Goal: Task Accomplishment & Management: Use online tool/utility

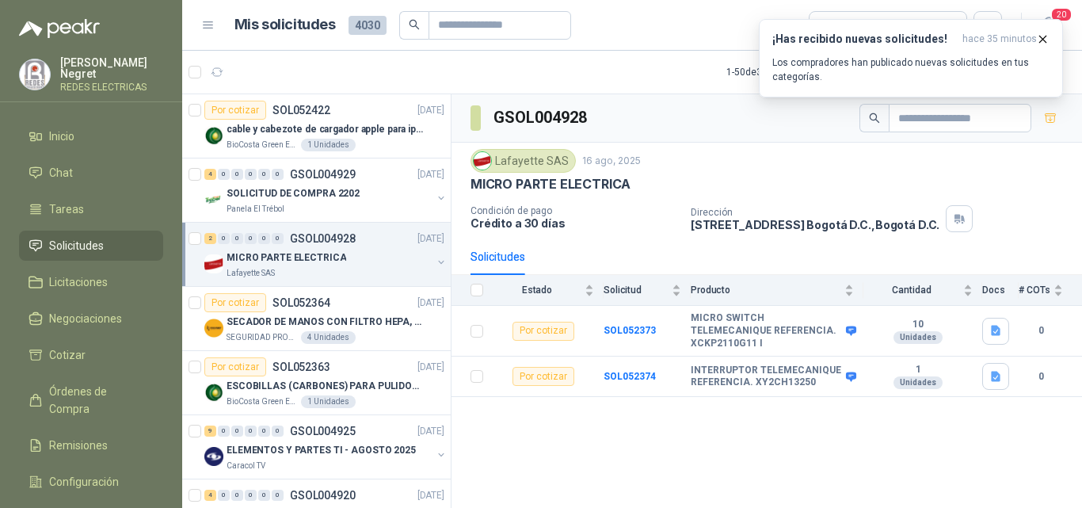
click at [1040, 44] on icon "button" at bounding box center [1042, 38] width 13 height 13
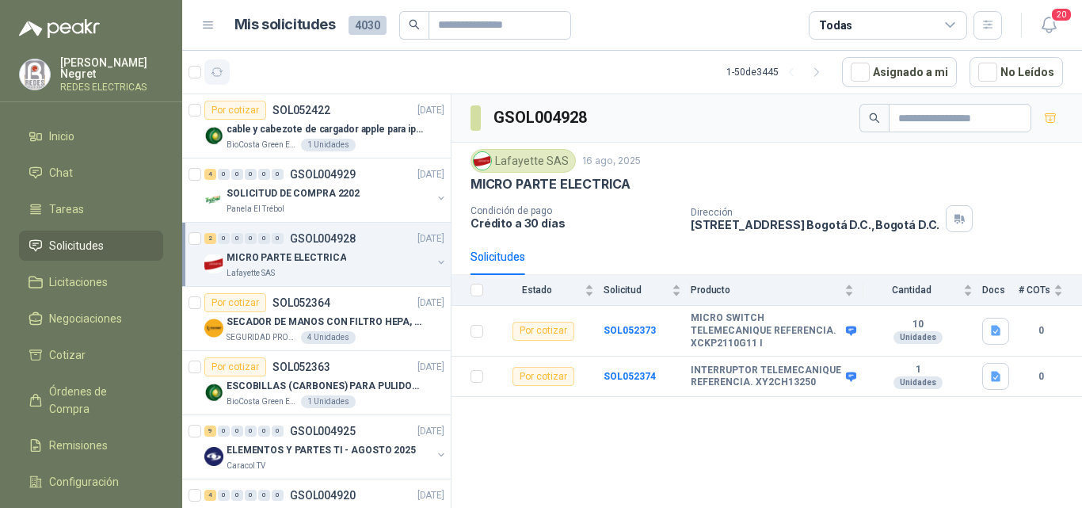
click at [217, 72] on icon "button" at bounding box center [217, 72] width 13 height 13
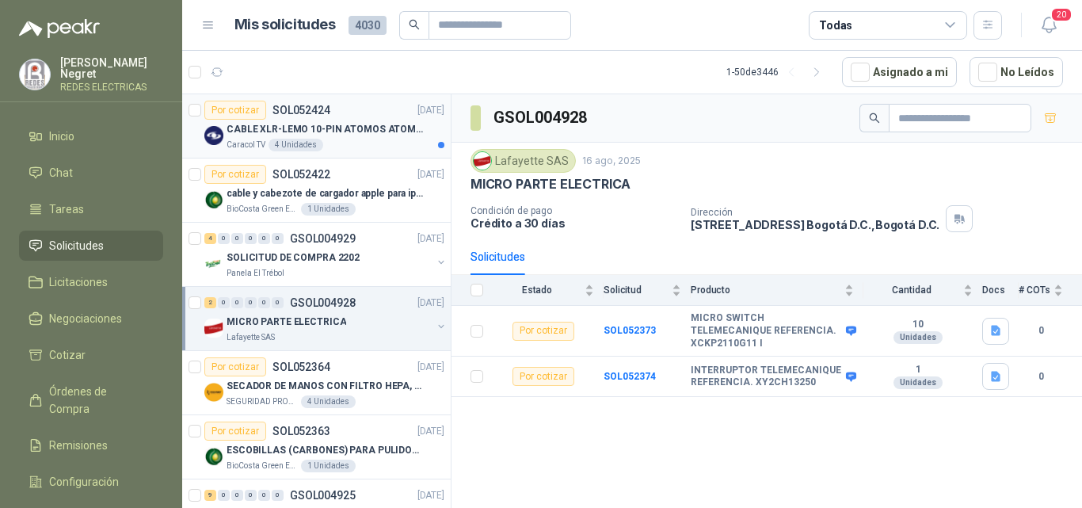
click at [376, 133] on p "CABLE XLR-LEMO 10-PIN ATOMOS ATOMCAB016" at bounding box center [325, 129] width 197 height 15
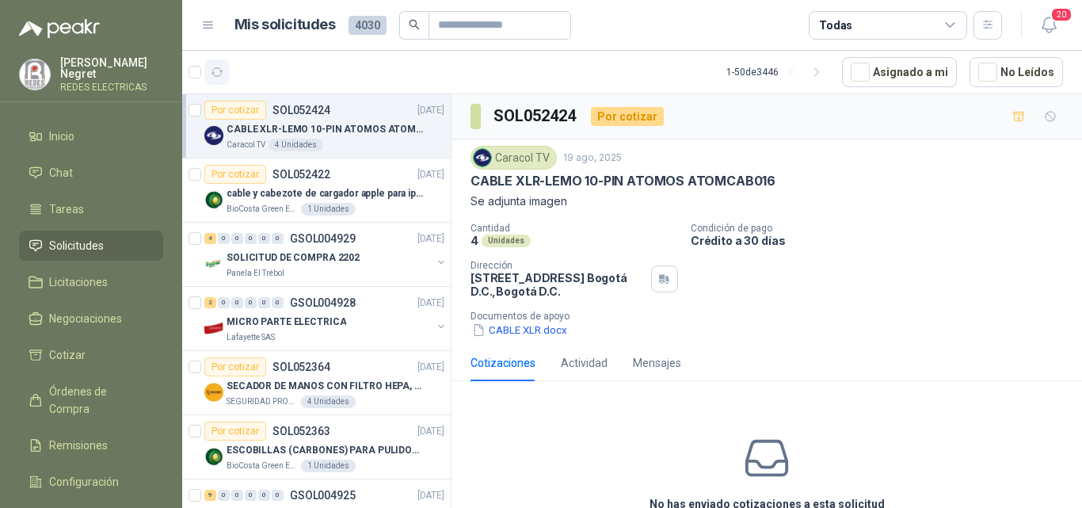
click at [219, 70] on icon "button" at bounding box center [217, 72] width 13 height 13
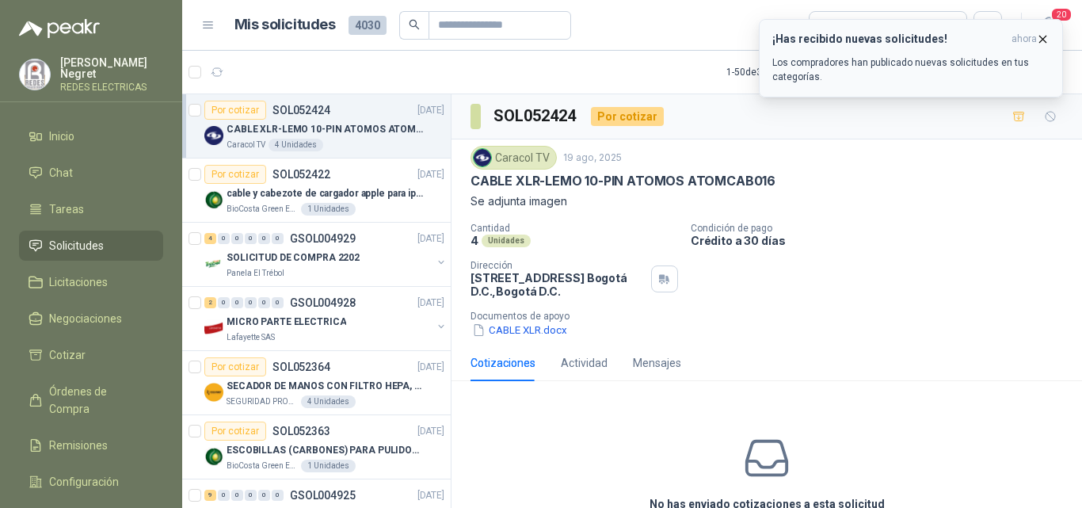
click at [1045, 38] on icon "button" at bounding box center [1042, 38] width 13 height 13
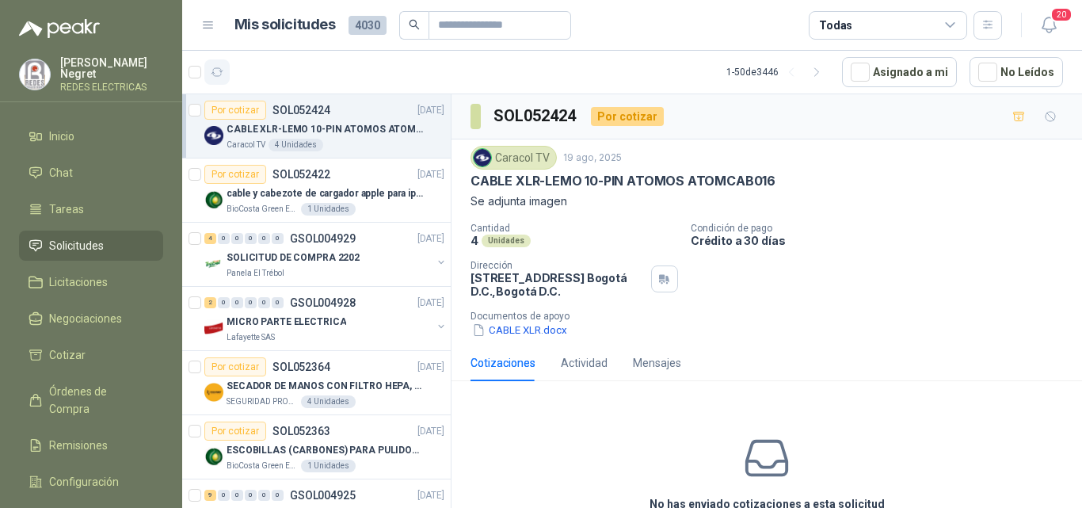
click at [222, 74] on icon "button" at bounding box center [217, 72] width 13 height 13
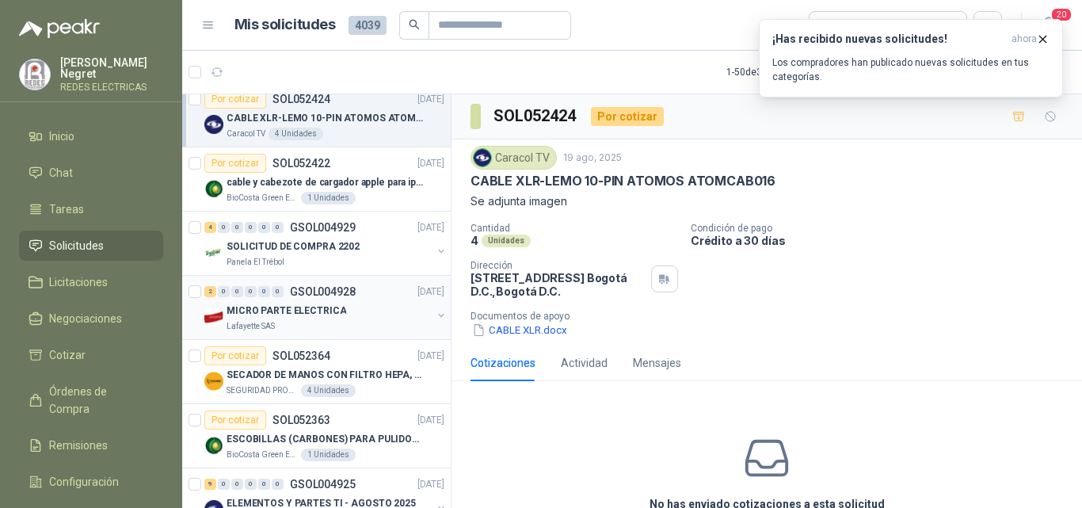
scroll to position [158, 0]
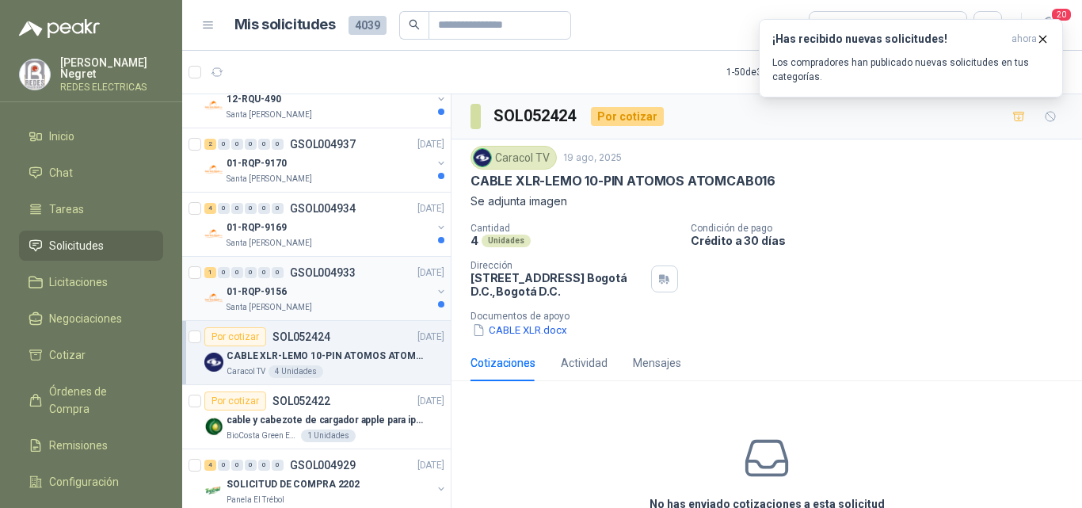
click at [383, 291] on div "01-RQP-9156" at bounding box center [329, 291] width 205 height 19
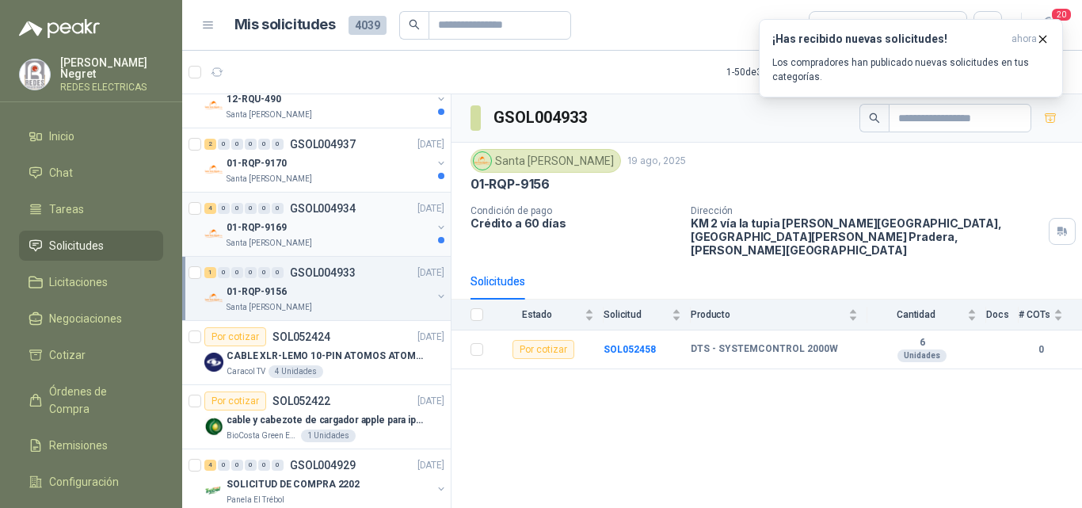
click at [380, 216] on div "4 0 0 0 0 0 GSOL004934 [DATE]" at bounding box center [325, 208] width 243 height 19
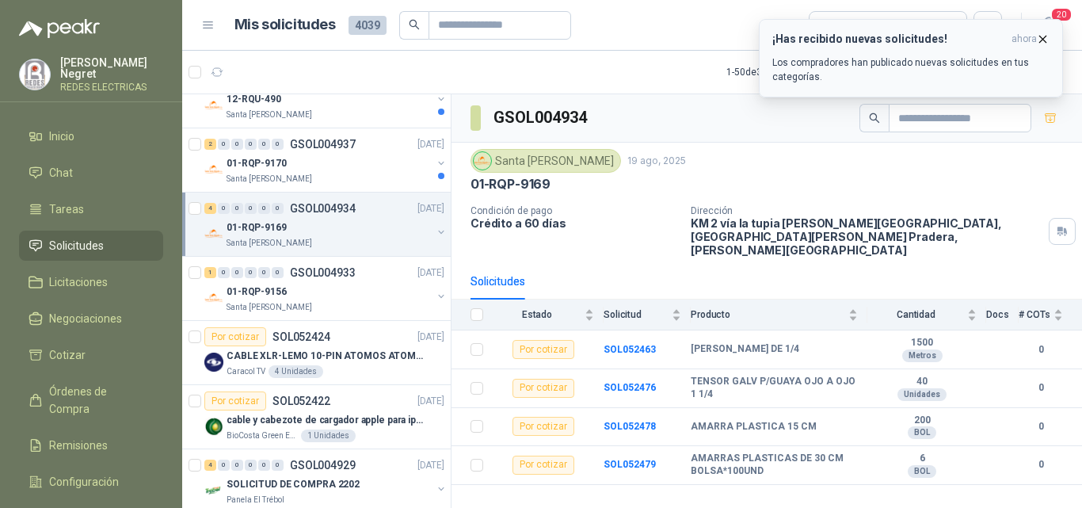
drag, startPoint x: 1042, startPoint y: 39, endPoint x: 1043, endPoint y: 53, distance: 14.3
click at [1043, 39] on icon "button" at bounding box center [1043, 39] width 6 height 6
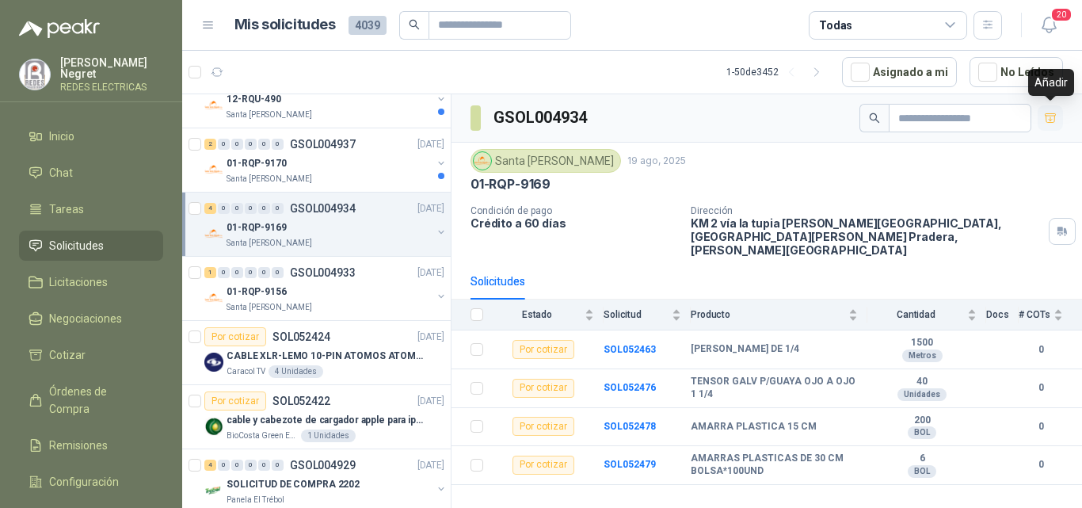
click at [1049, 120] on icon "button" at bounding box center [1050, 117] width 11 height 9
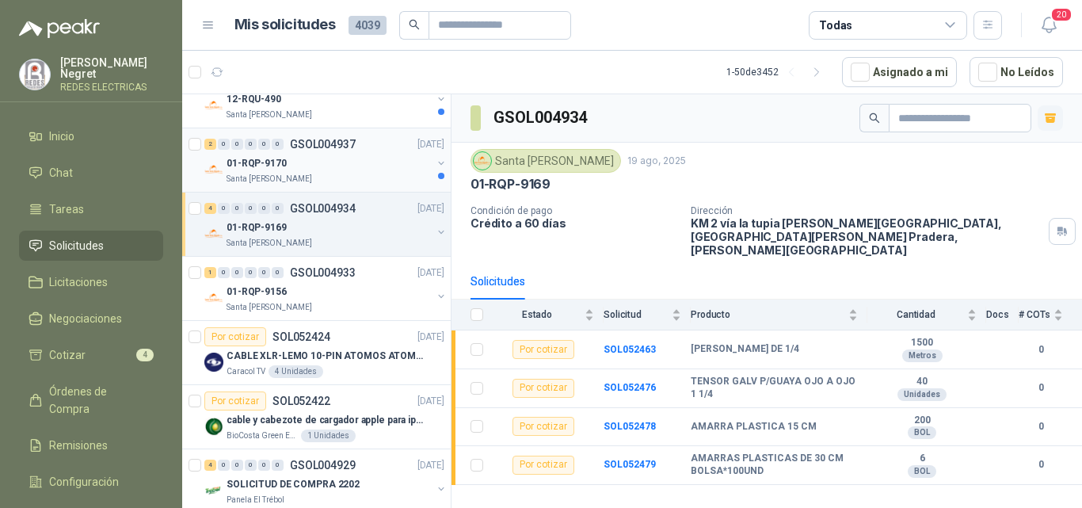
click at [370, 171] on div "01-RQP-9170" at bounding box center [329, 163] width 205 height 19
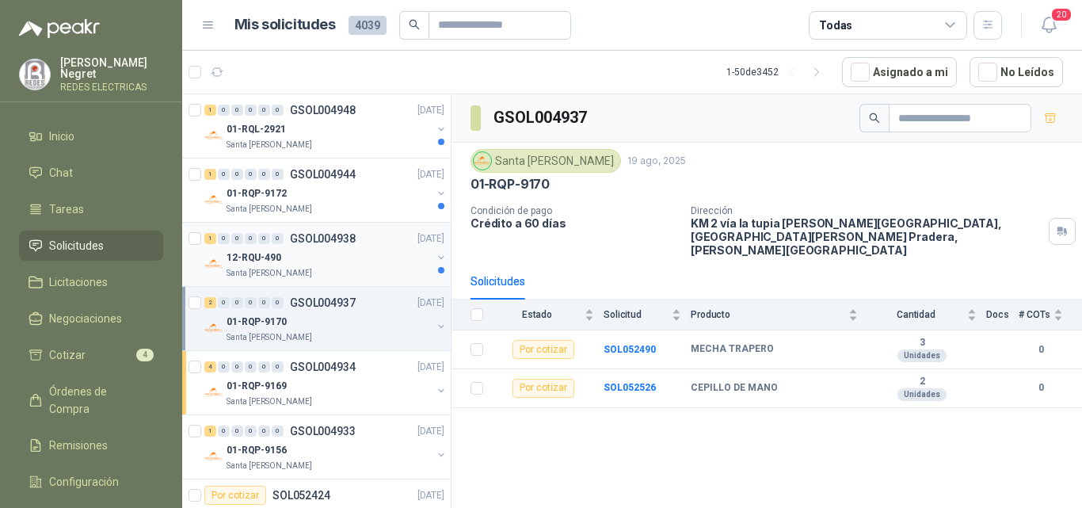
click at [383, 261] on div "12-RQU-490" at bounding box center [329, 257] width 205 height 19
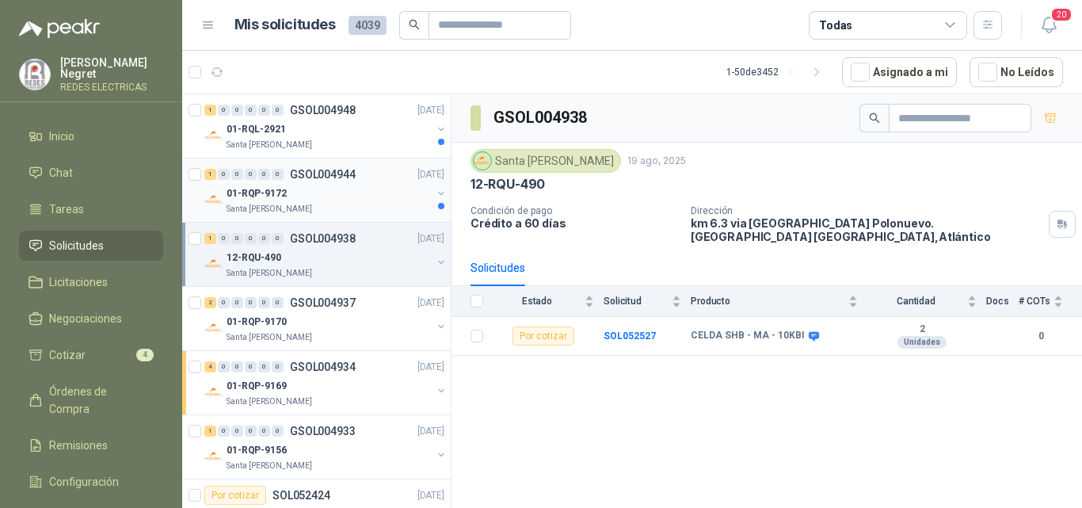
click at [393, 187] on div "01-RQP-9172" at bounding box center [329, 193] width 205 height 19
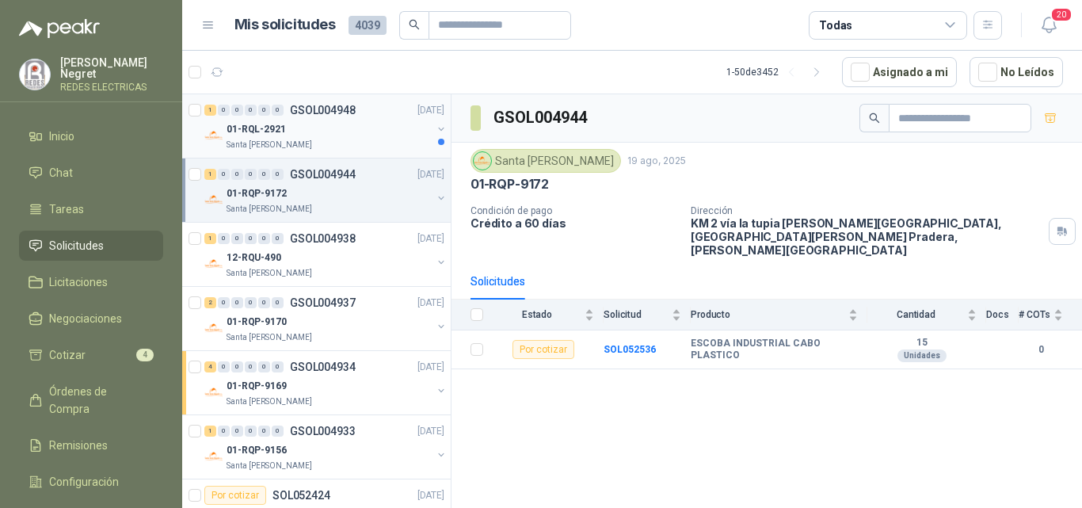
click at [403, 133] on div "01-RQL-2921" at bounding box center [329, 129] width 205 height 19
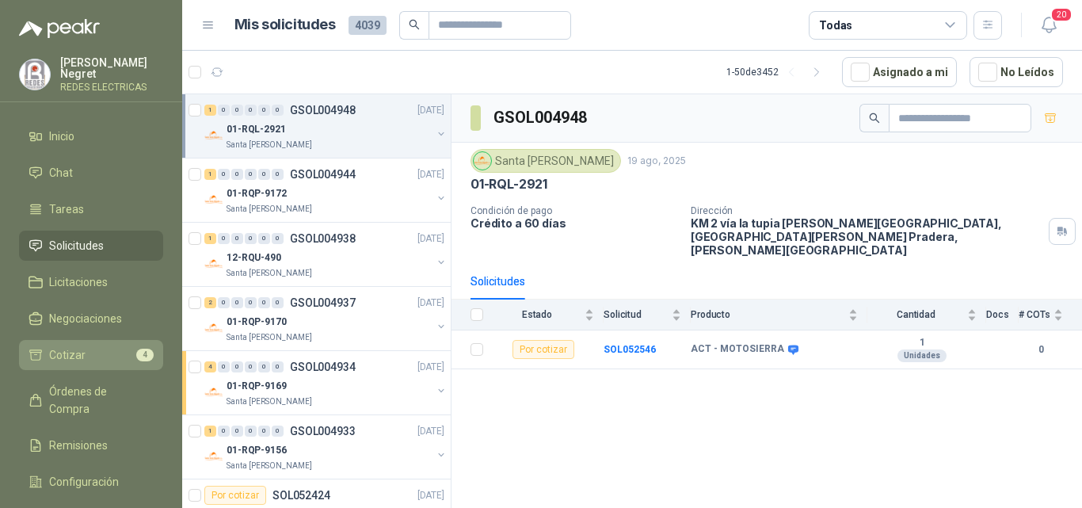
click at [135, 340] on link "Cotizar 4" at bounding box center [91, 355] width 144 height 30
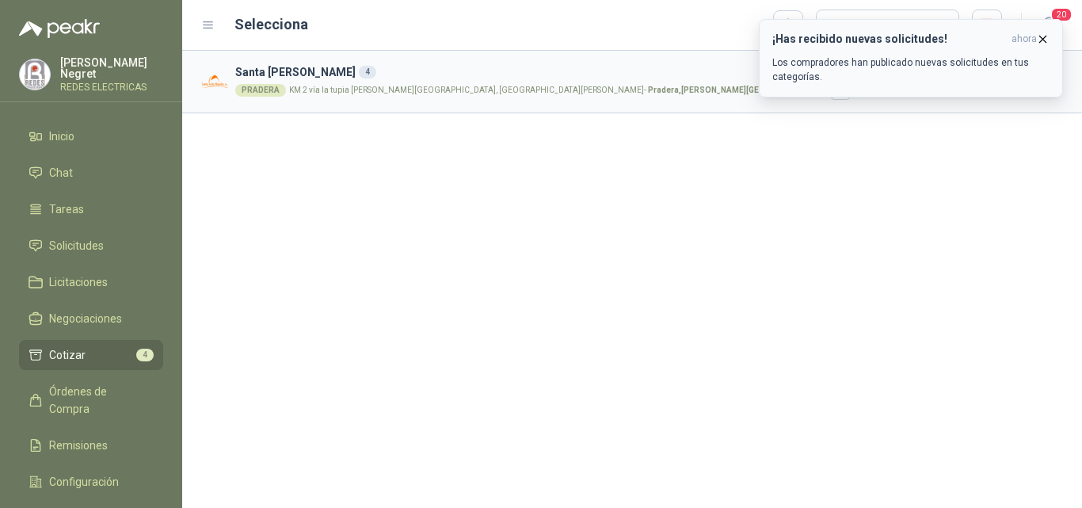
click at [1045, 36] on icon "button" at bounding box center [1042, 38] width 13 height 13
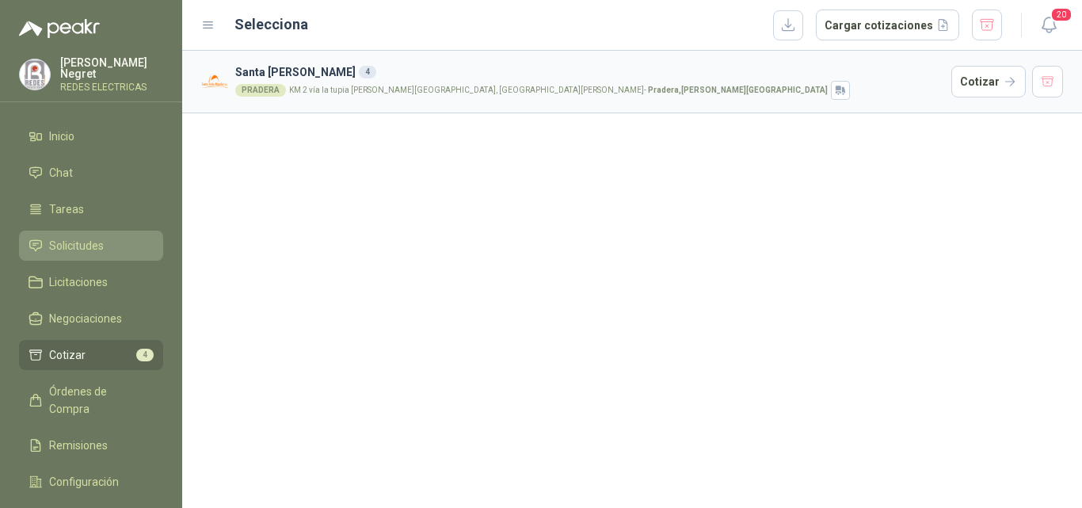
click at [93, 242] on span "Solicitudes" at bounding box center [76, 245] width 55 height 17
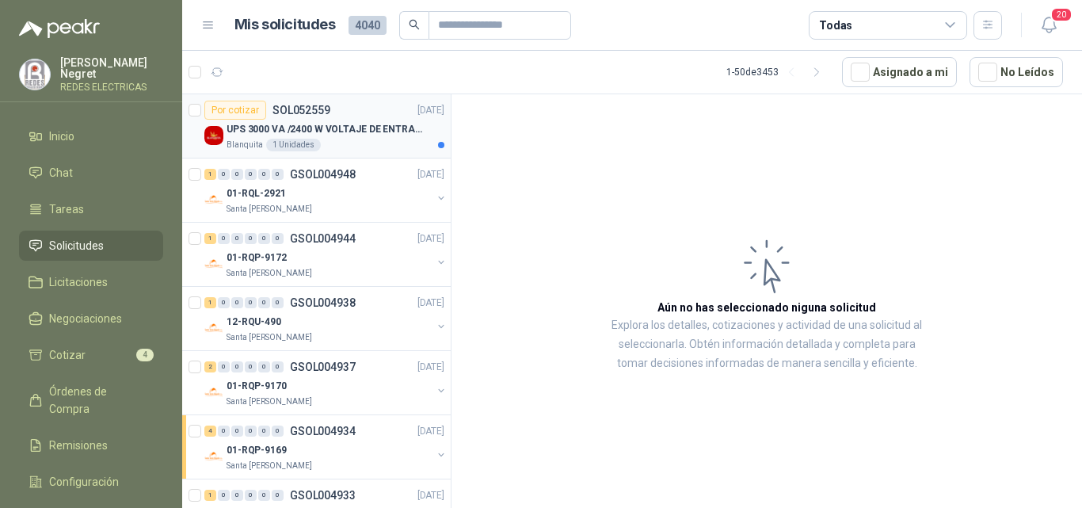
click at [377, 139] on div "Blanquita 1 Unidades" at bounding box center [336, 145] width 218 height 13
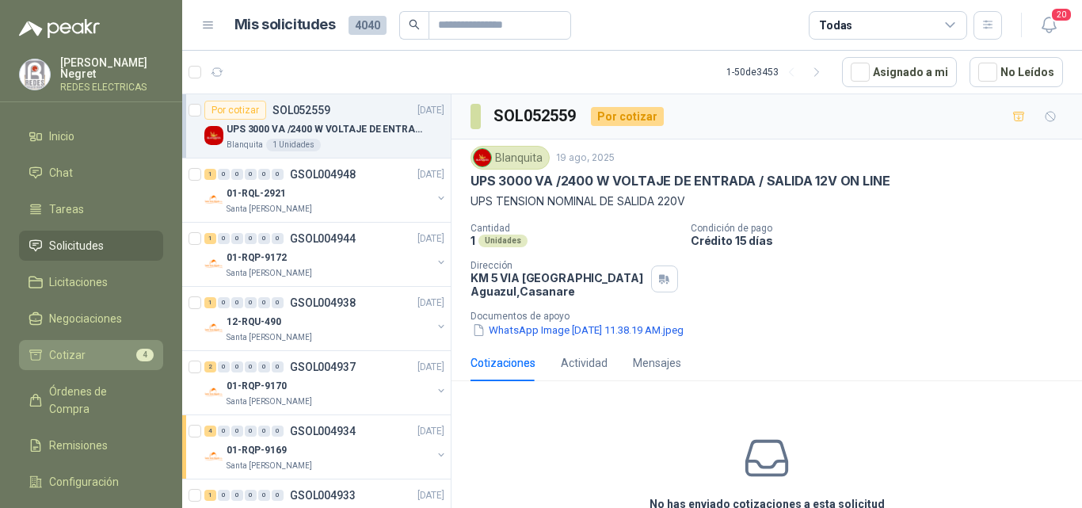
click at [114, 360] on link "Cotizar 4" at bounding box center [91, 355] width 144 height 30
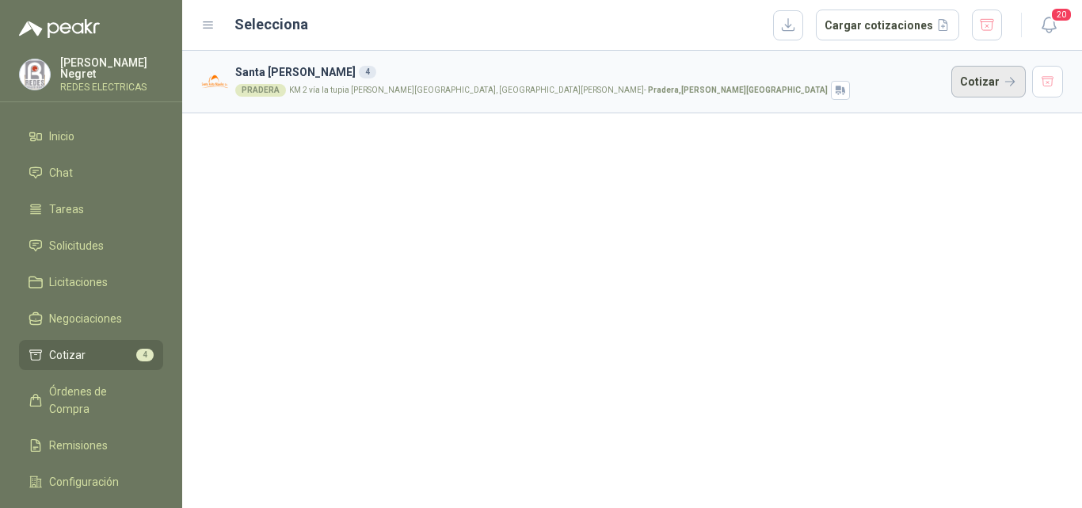
click at [995, 80] on button "Cotizar" at bounding box center [988, 82] width 74 height 32
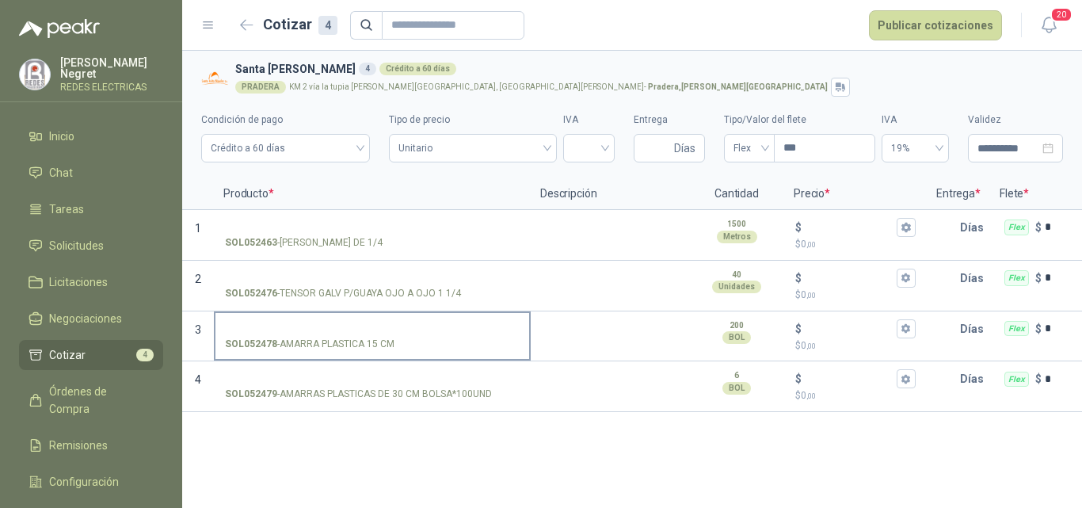
click at [314, 328] on input "SOL052478 - AMARRA PLASTICA 15 CM" at bounding box center [372, 329] width 295 height 12
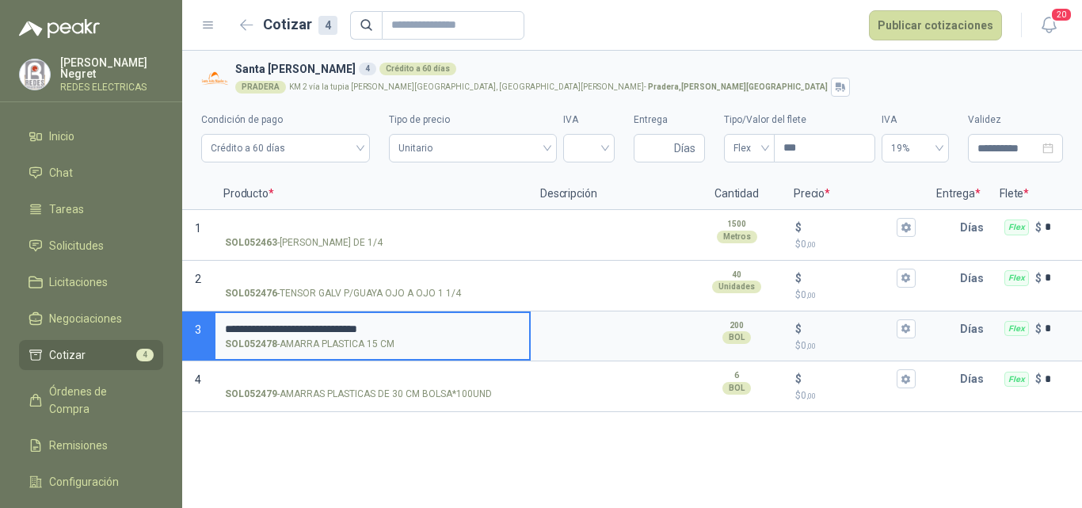
click at [439, 331] on input "**********" at bounding box center [372, 329] width 295 height 12
type input "**********"
drag, startPoint x: 518, startPoint y: 329, endPoint x: 224, endPoint y: 324, distance: 293.9
click at [224, 324] on label "**********" at bounding box center [372, 335] width 314 height 45
click at [588, 336] on textarea at bounding box center [609, 331] width 155 height 36
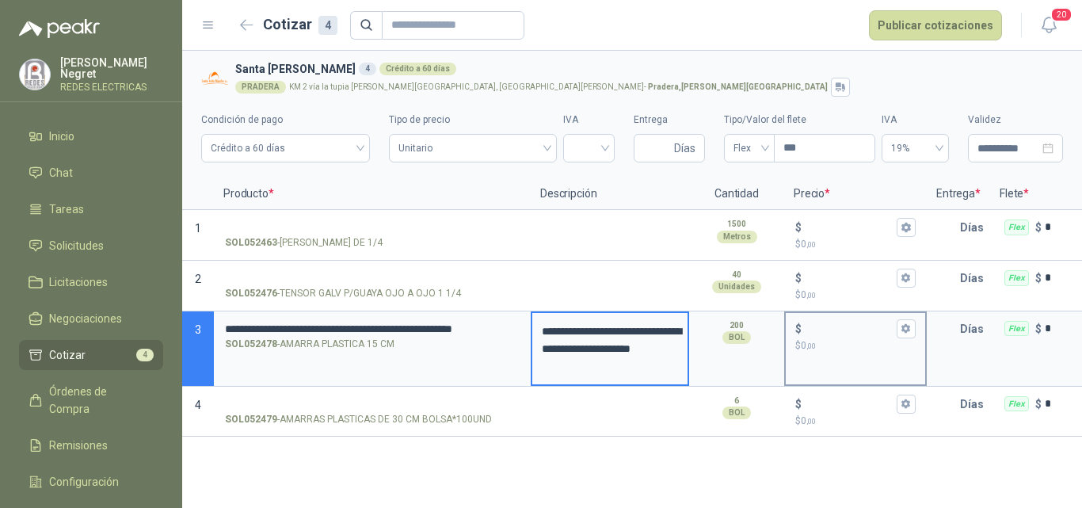
click at [829, 322] on input "$ $ 0 ,00" at bounding box center [849, 328] width 89 height 12
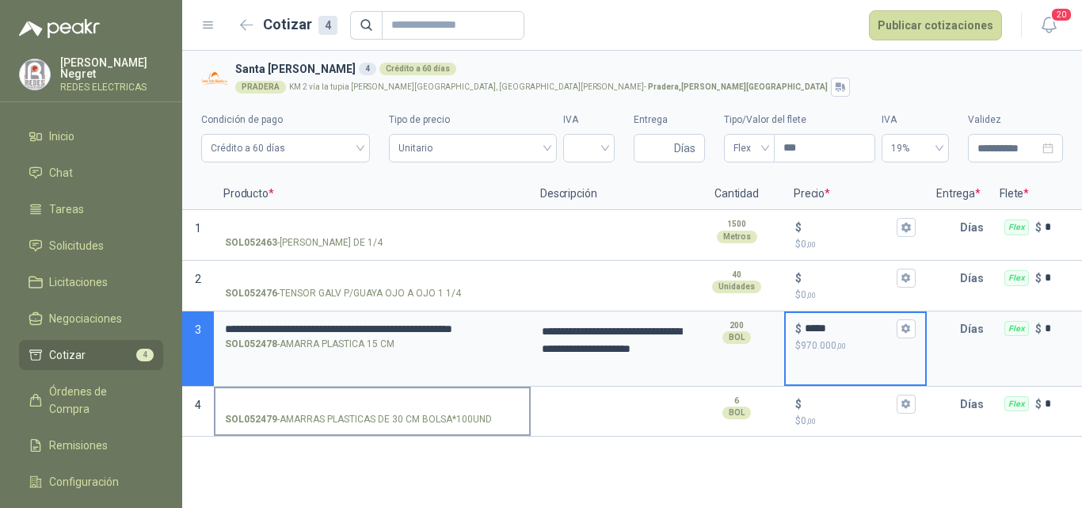
type input "*****"
click at [416, 400] on input "SOL052479 - AMARRAS PLASTICAS DE 30 CM BOLSA*100UND" at bounding box center [372, 404] width 295 height 12
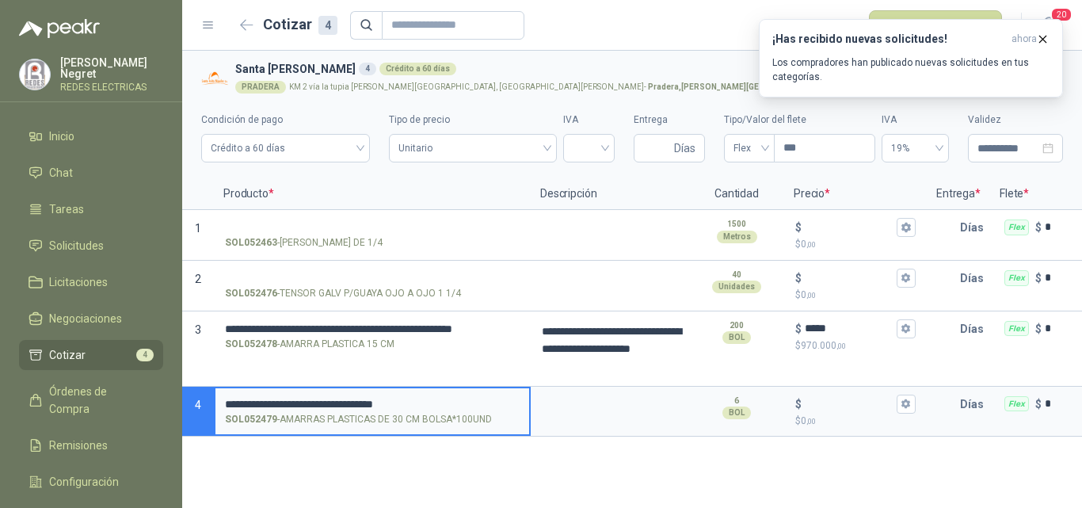
click at [466, 405] on input "**********" at bounding box center [372, 404] width 295 height 12
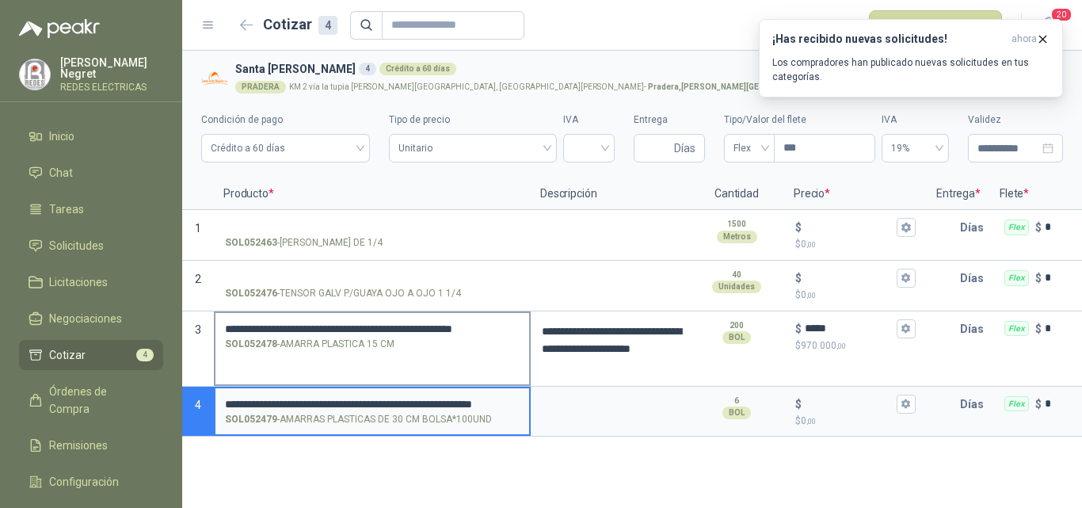
type input "**********"
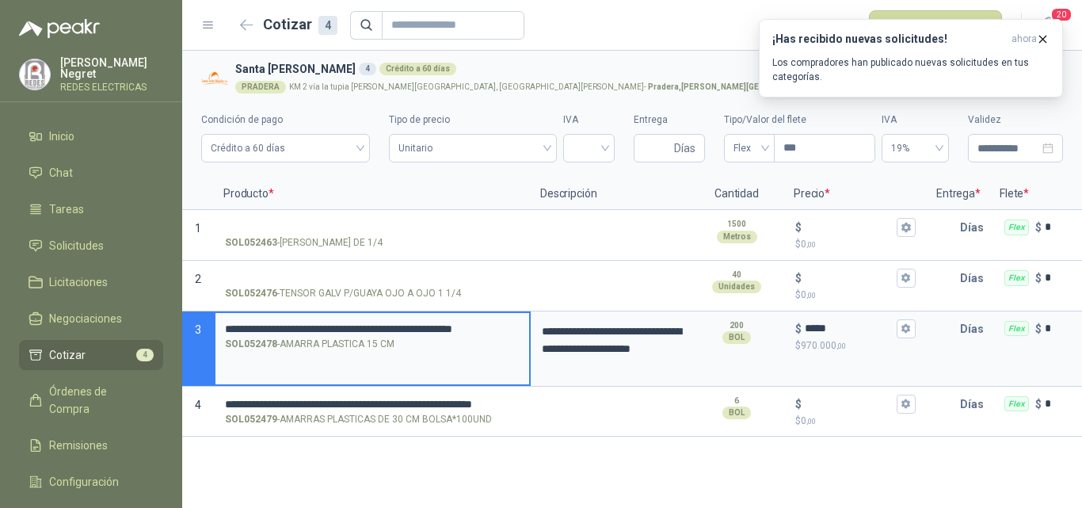
scroll to position [0, 50]
drag, startPoint x: 432, startPoint y: 322, endPoint x: 535, endPoint y: 322, distance: 102.2
click at [535, 322] on section "**********" at bounding box center [632, 348] width 900 height 75
drag, startPoint x: 265, startPoint y: 408, endPoint x: 240, endPoint y: 408, distance: 25.3
click at [261, 408] on input "**********" at bounding box center [372, 404] width 295 height 13
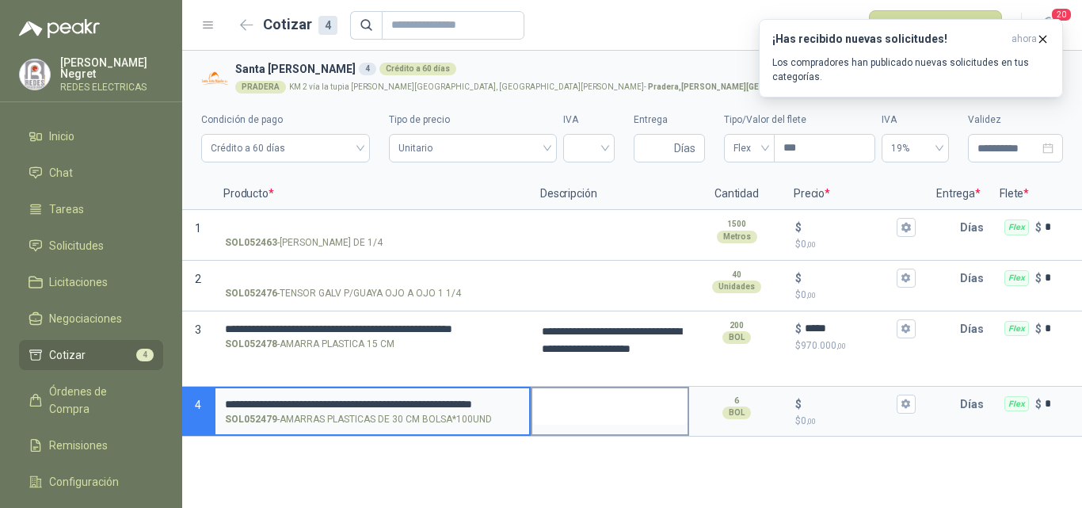
scroll to position [0, 75]
drag, startPoint x: 225, startPoint y: 402, endPoint x: 537, endPoint y: 403, distance: 312.0
click at [537, 403] on section "**********" at bounding box center [632, 411] width 900 height 51
click at [590, 401] on textarea at bounding box center [609, 406] width 155 height 36
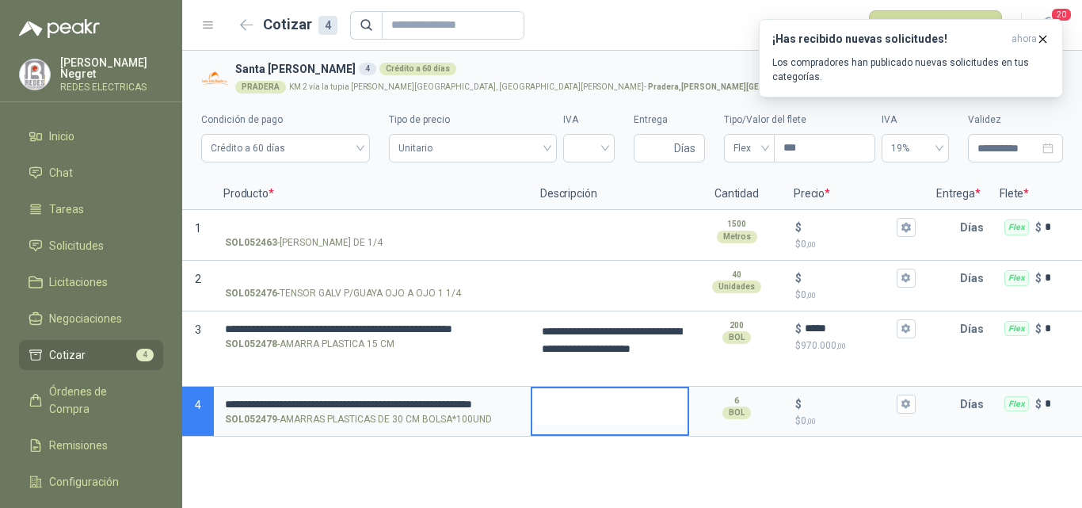
scroll to position [0, 0]
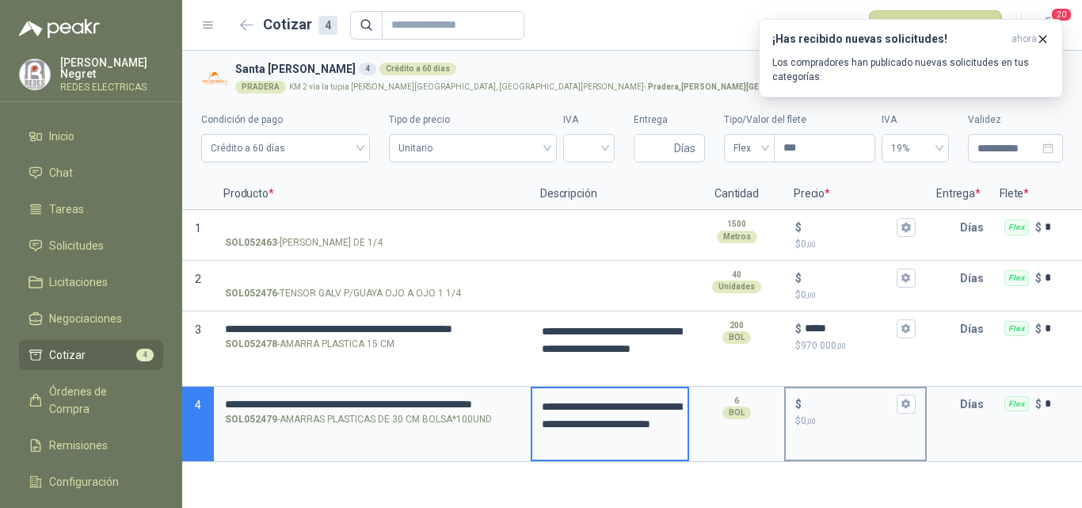
click at [829, 411] on div "$" at bounding box center [855, 403] width 120 height 19
click at [829, 409] on input "$ $ 0 ,00" at bounding box center [849, 404] width 89 height 12
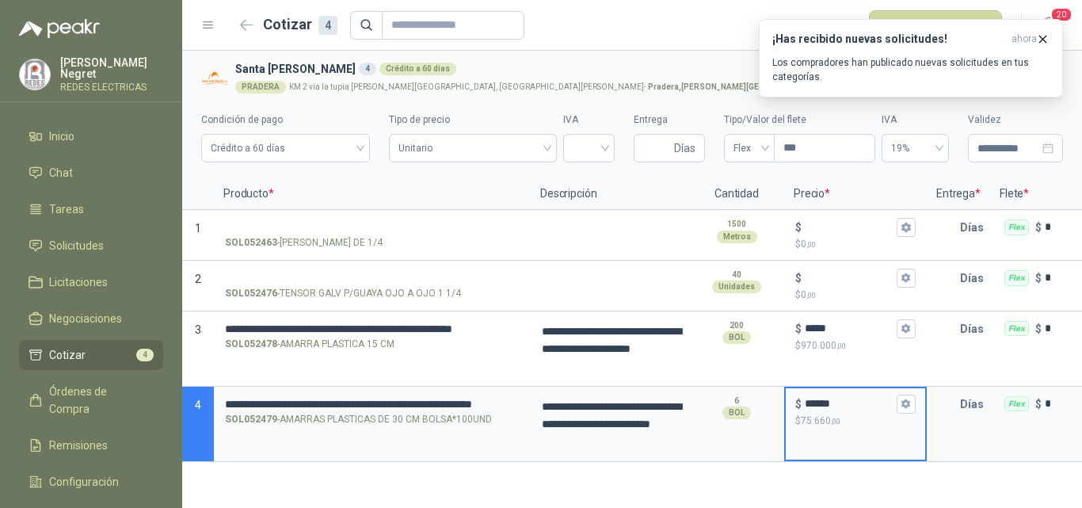
type input "******"
click at [584, 146] on input "search" at bounding box center [589, 147] width 32 height 24
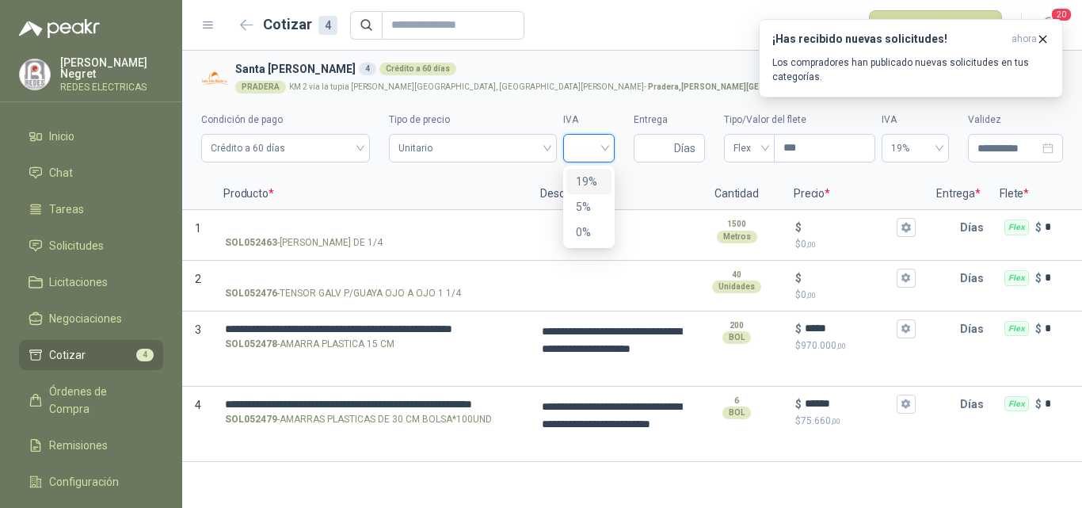
click at [588, 181] on div "19%" at bounding box center [589, 181] width 26 height 17
click at [668, 147] on input "Entrega" at bounding box center [657, 148] width 28 height 27
type input "*"
click at [759, 143] on span "Flex" at bounding box center [749, 148] width 32 height 24
type input "*"
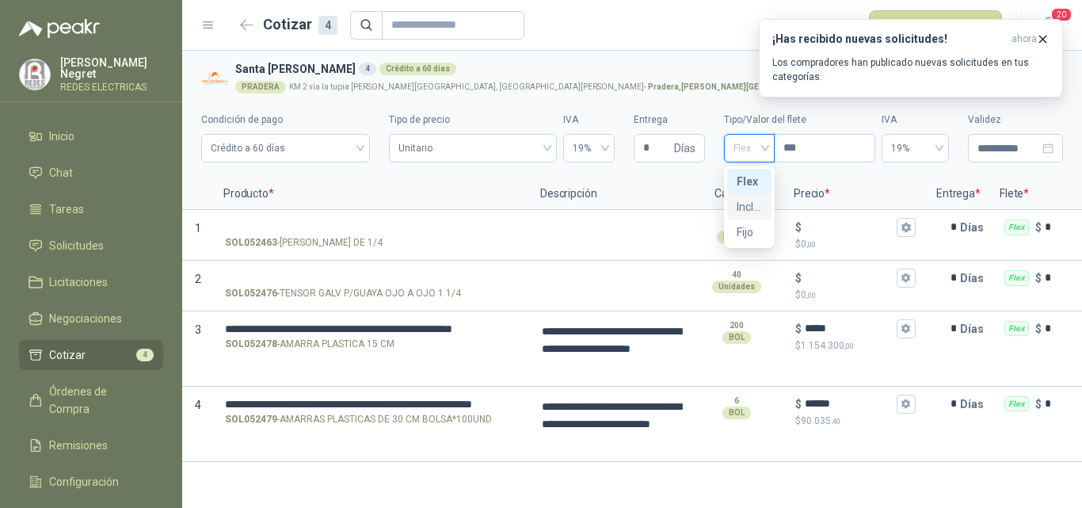
click at [740, 209] on div "Incluido" at bounding box center [749, 206] width 25 height 17
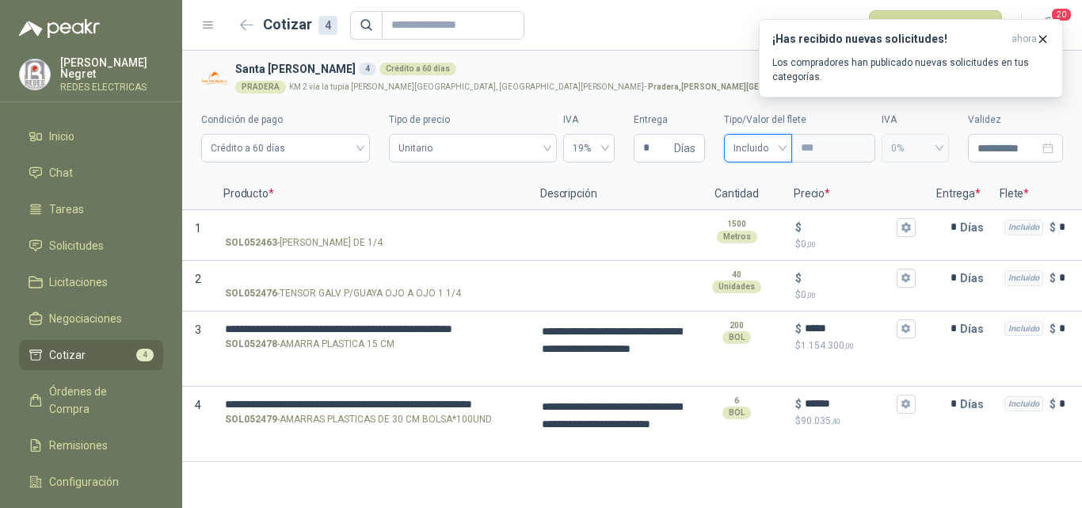
click at [665, 190] on p "Descripción" at bounding box center [610, 194] width 158 height 32
click at [1041, 39] on icon "button" at bounding box center [1042, 38] width 13 height 13
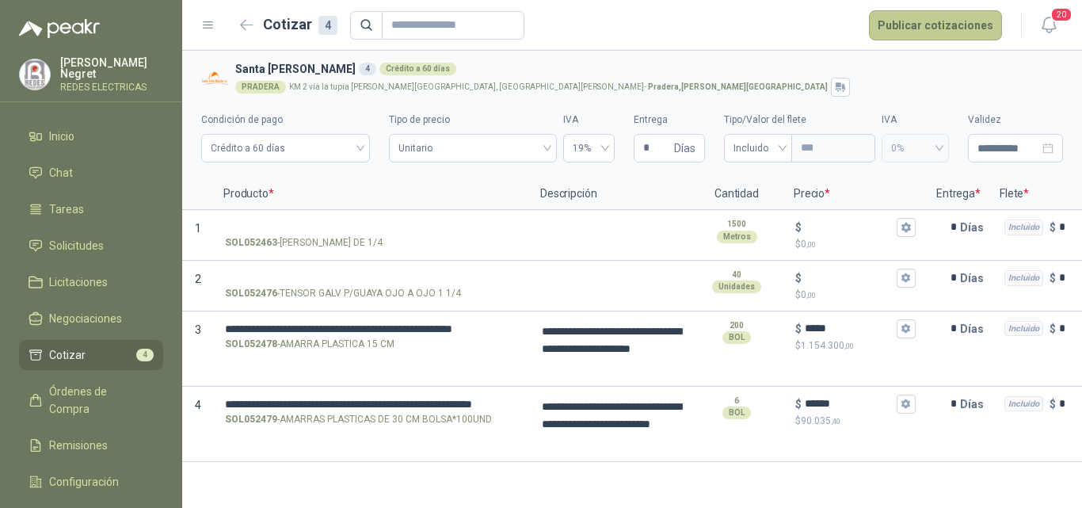
click at [932, 21] on button "Publicar cotizaciones" at bounding box center [935, 25] width 133 height 30
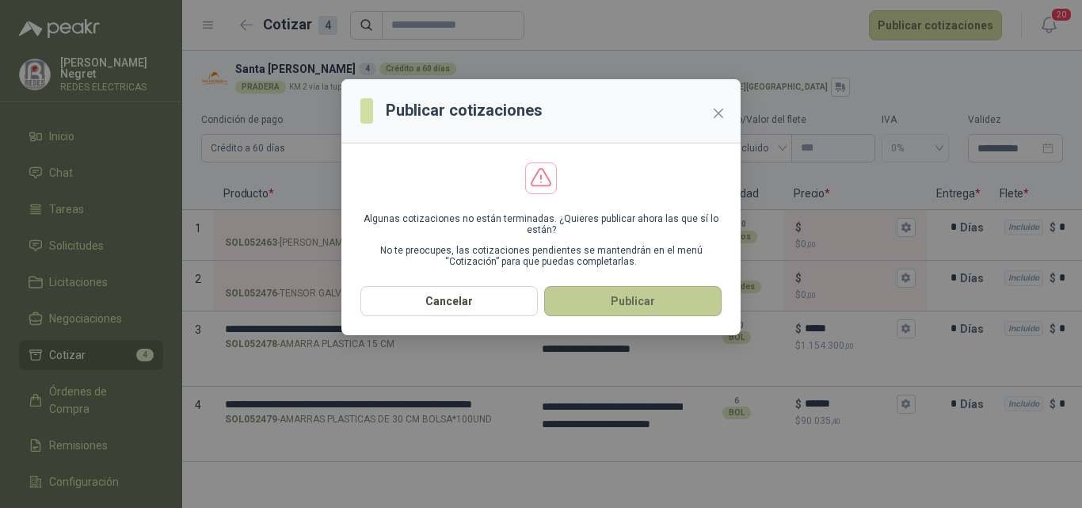
click at [670, 310] on button "Publicar" at bounding box center [632, 301] width 177 height 30
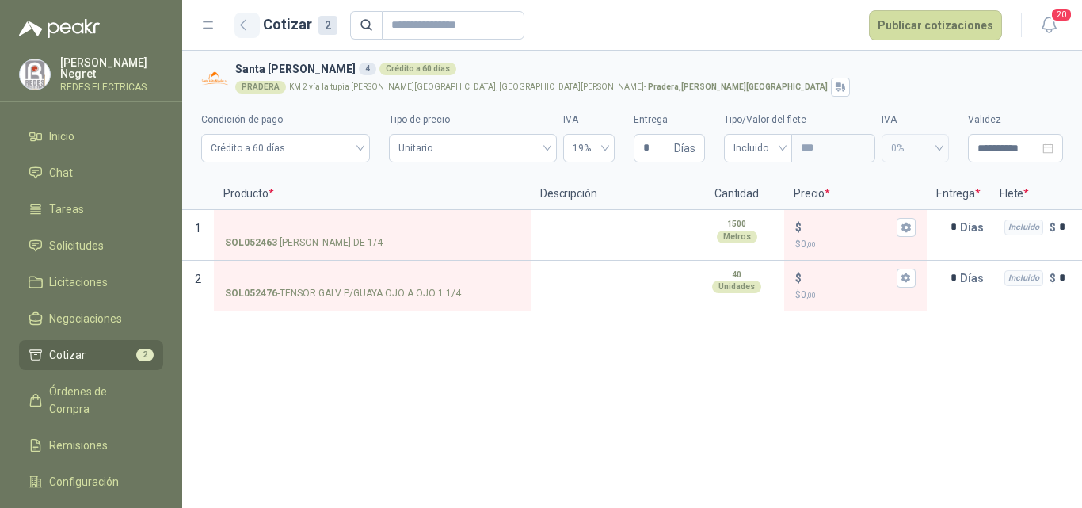
click at [242, 20] on icon "button" at bounding box center [246, 25] width 13 height 12
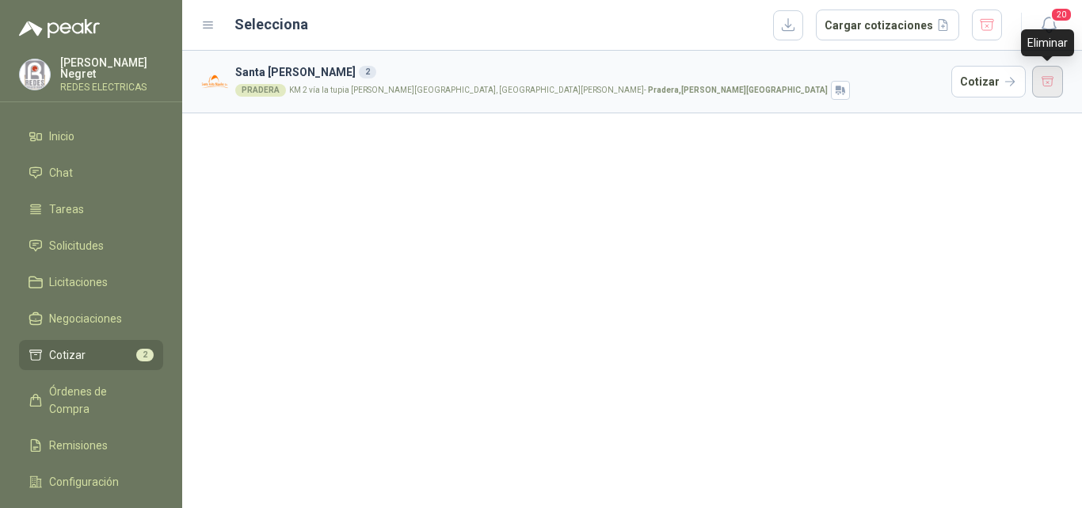
click at [1048, 78] on button "button" at bounding box center [1048, 82] width 32 height 32
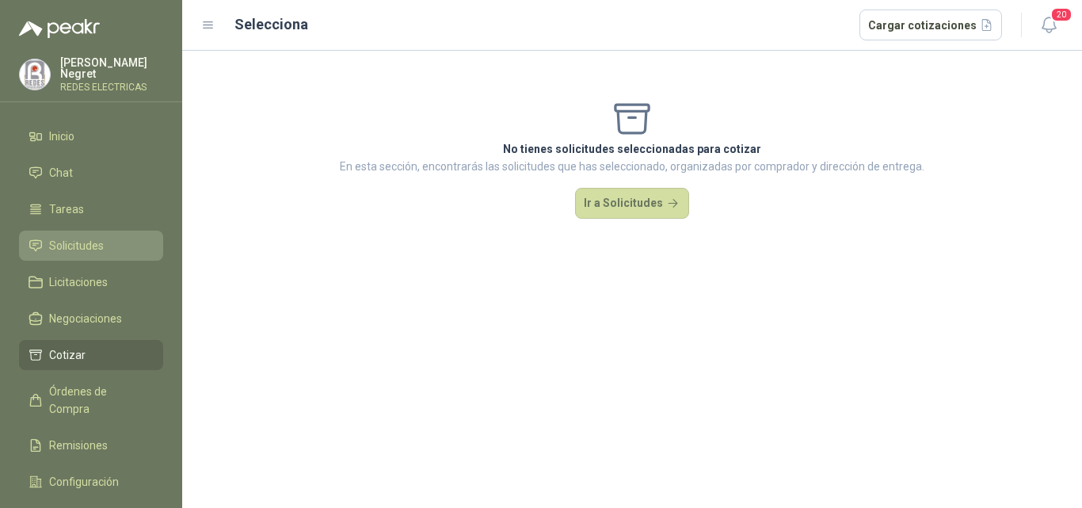
click at [70, 239] on span "Solicitudes" at bounding box center [76, 245] width 55 height 17
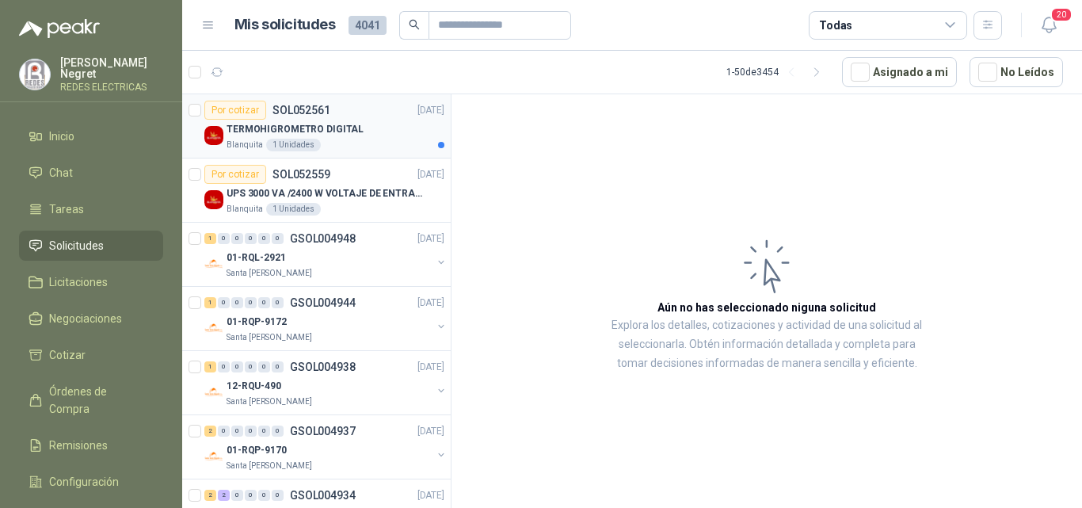
click at [359, 132] on div "TERMOHIGROMETRO DIGITAL" at bounding box center [336, 129] width 218 height 19
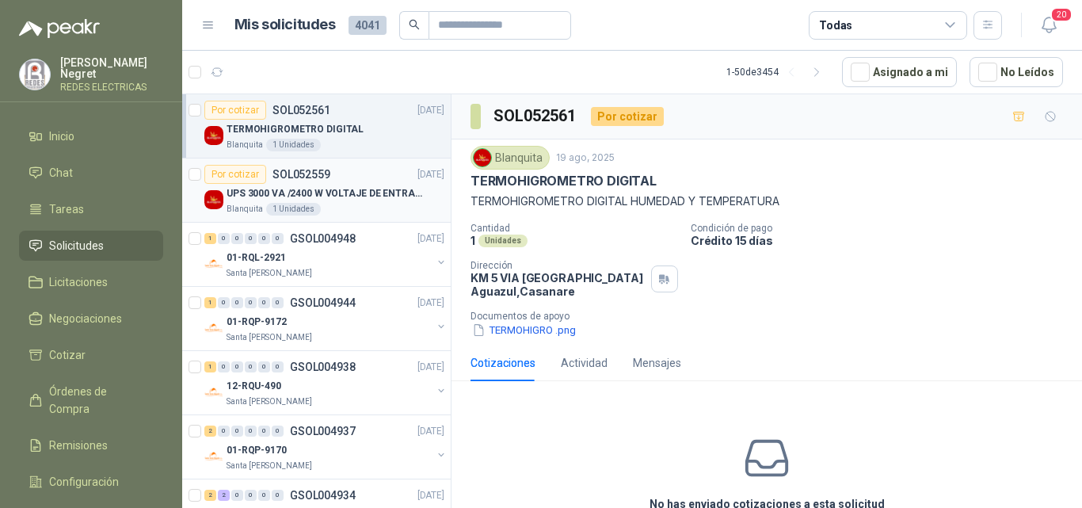
click at [394, 209] on div "Blanquita 1 Unidades" at bounding box center [336, 209] width 218 height 13
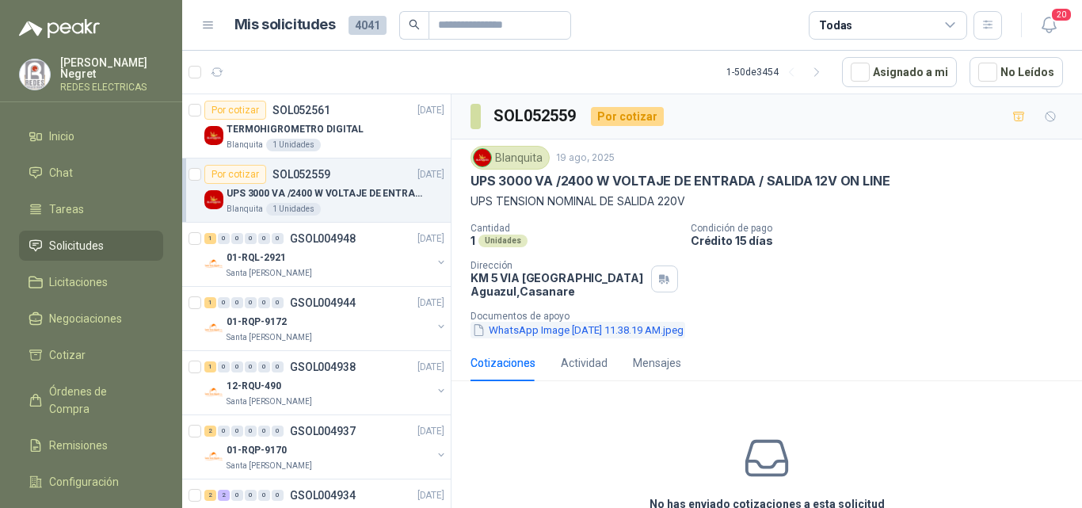
click at [674, 330] on button "WhatsApp Image [DATE] 11.38.19 AM.jpeg" at bounding box center [577, 330] width 215 height 17
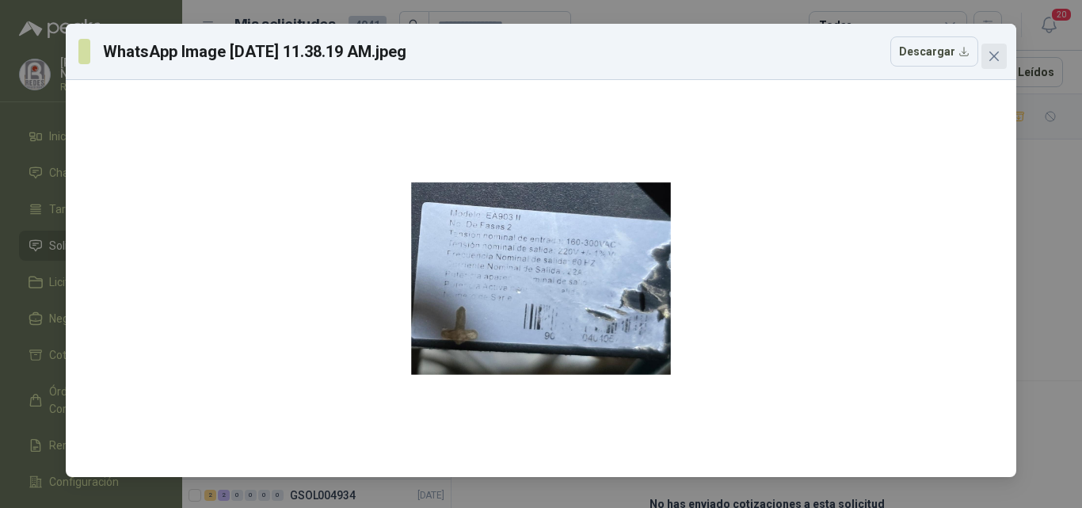
click at [996, 56] on icon "close" at bounding box center [994, 56] width 13 height 13
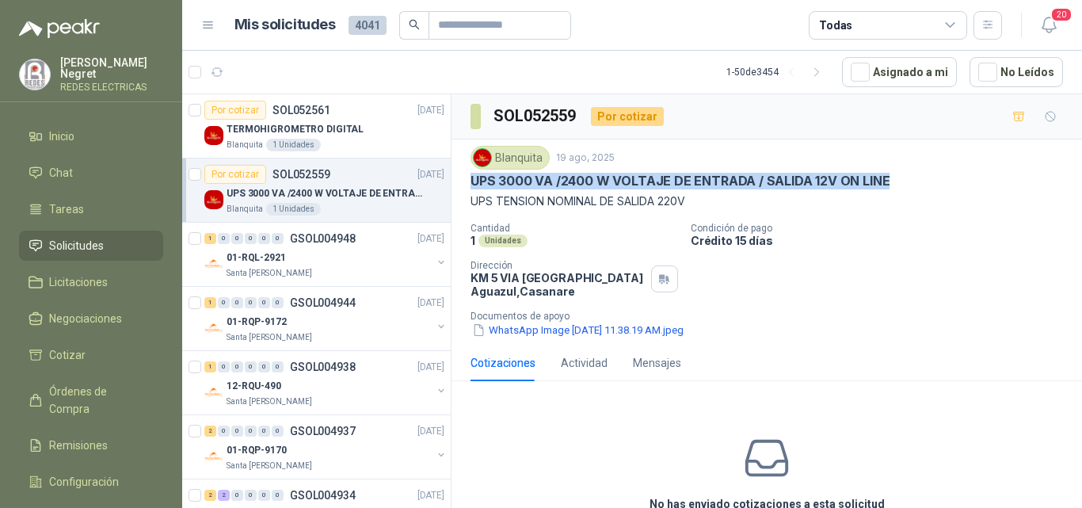
drag, startPoint x: 483, startPoint y: 179, endPoint x: 891, endPoint y: 180, distance: 407.9
click at [891, 180] on div "Blanquita 19 ago, 2025 UPS 3000 VA /2400 W VOLTAJE DE ENTRADA / SALIDA 12V ON L…" at bounding box center [766, 241] width 630 height 205
click at [1013, 114] on icon "button" at bounding box center [1018, 116] width 11 height 9
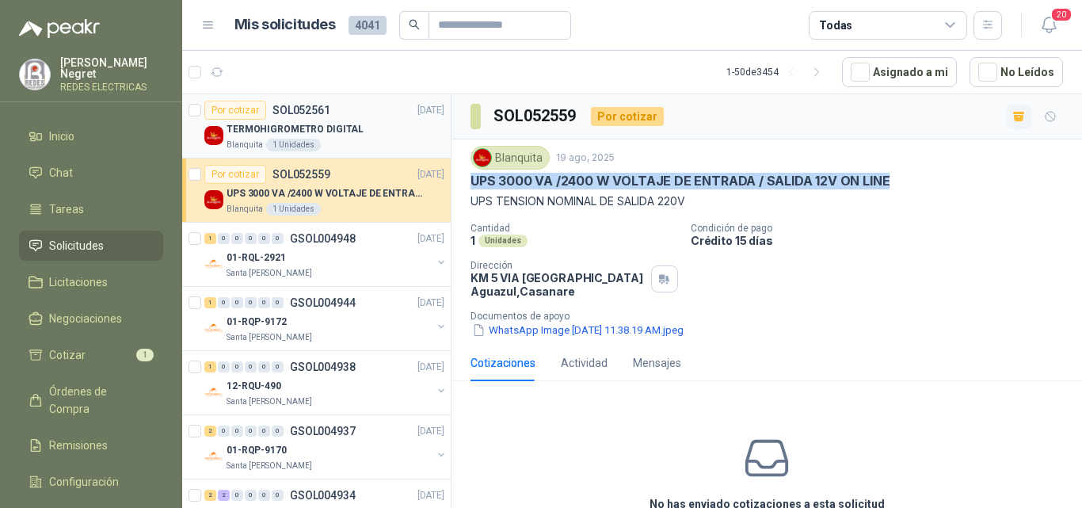
click at [326, 105] on p "SOL052561" at bounding box center [301, 110] width 58 height 11
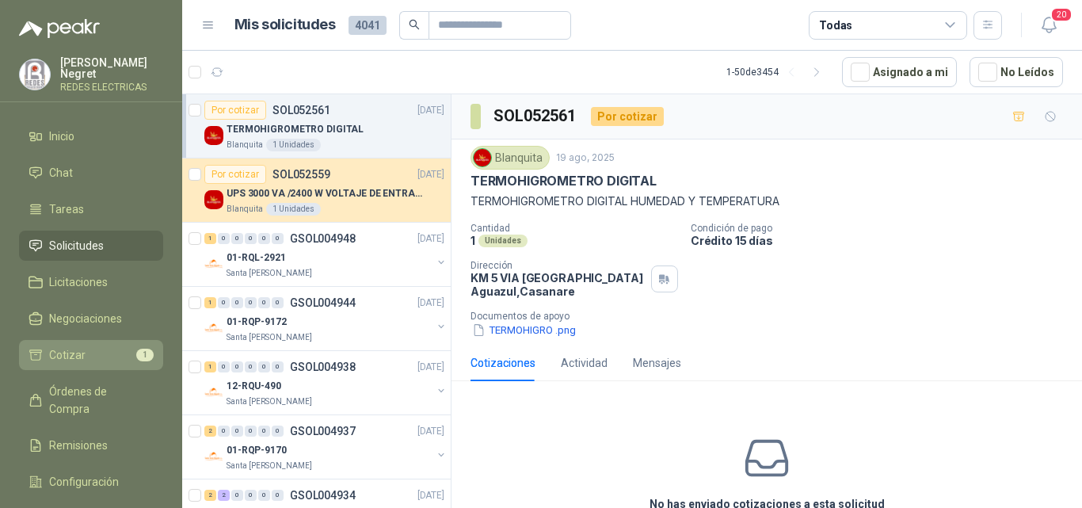
click at [105, 348] on li "Cotizar 1" at bounding box center [91, 354] width 125 height 17
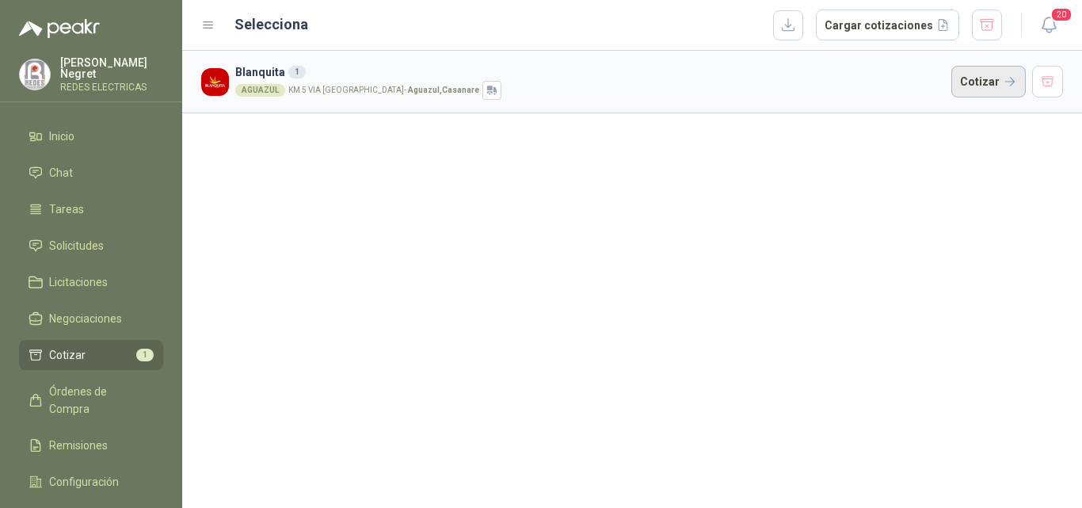
click at [976, 78] on button "Cotizar" at bounding box center [988, 82] width 74 height 32
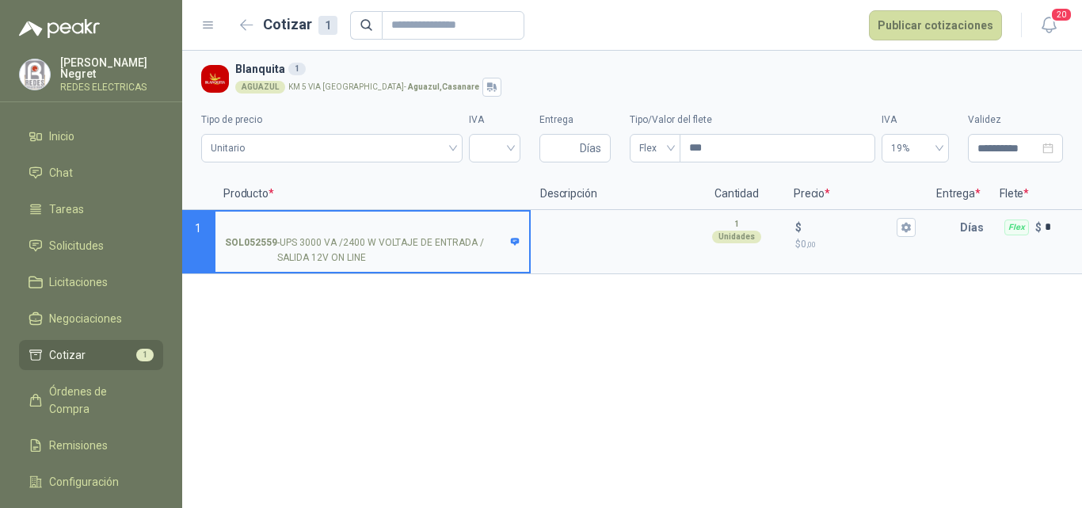
click at [393, 225] on input "SOL052559 - UPS 3000 VA /2400 W VOLTAJE DE ENTRADA / SALIDA 12V ON LINE" at bounding box center [372, 228] width 295 height 12
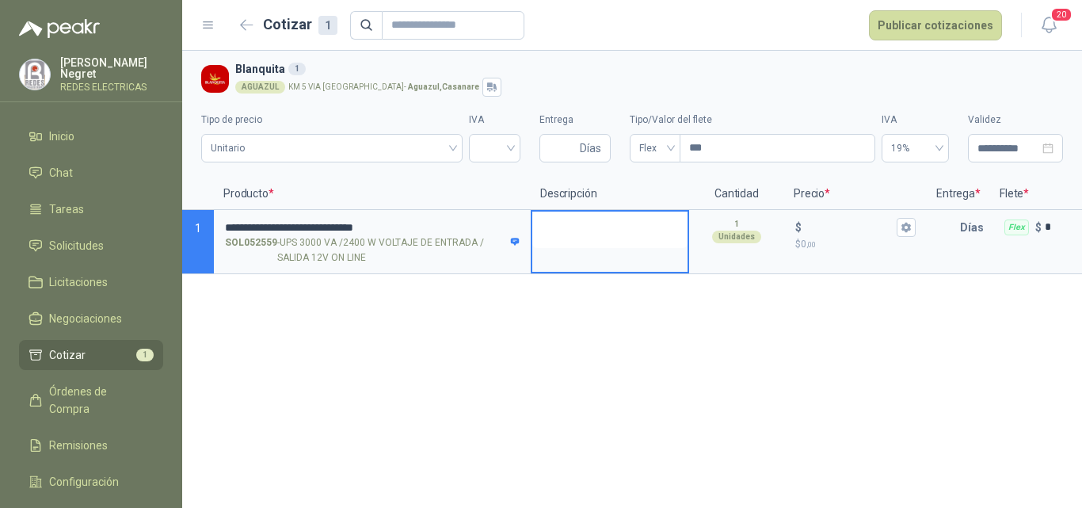
click at [590, 223] on textarea at bounding box center [609, 229] width 155 height 36
click at [502, 150] on input "search" at bounding box center [494, 147] width 32 height 24
click at [501, 177] on div "19%" at bounding box center [495, 181] width 26 height 17
click at [555, 147] on input "Entrega" at bounding box center [563, 148] width 28 height 27
type input "*"
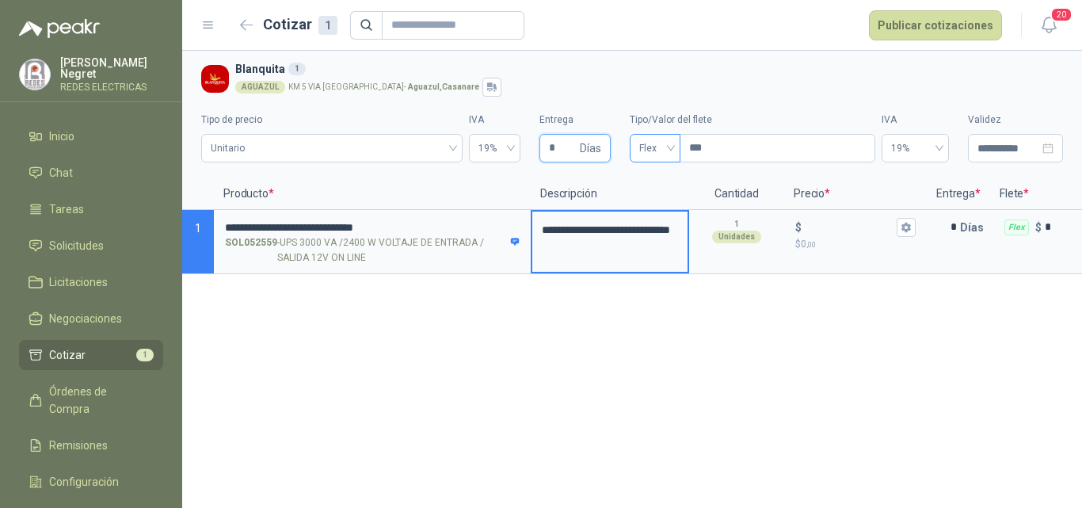
click at [648, 144] on span "Flex" at bounding box center [655, 148] width 32 height 24
type input "*"
click at [656, 208] on div "Incluido" at bounding box center [654, 206] width 25 height 17
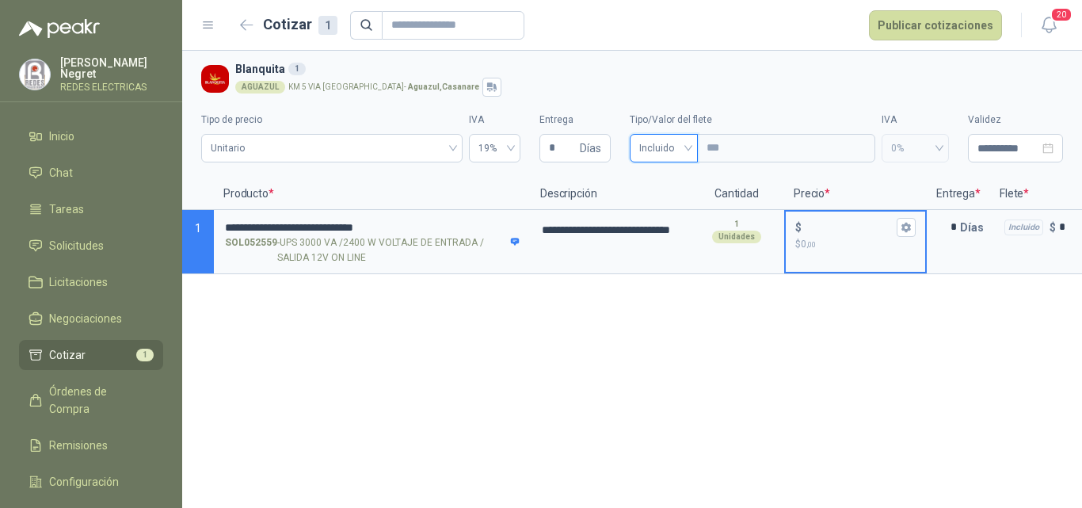
click at [829, 222] on input "$ $ 0 ,00" at bounding box center [849, 227] width 89 height 12
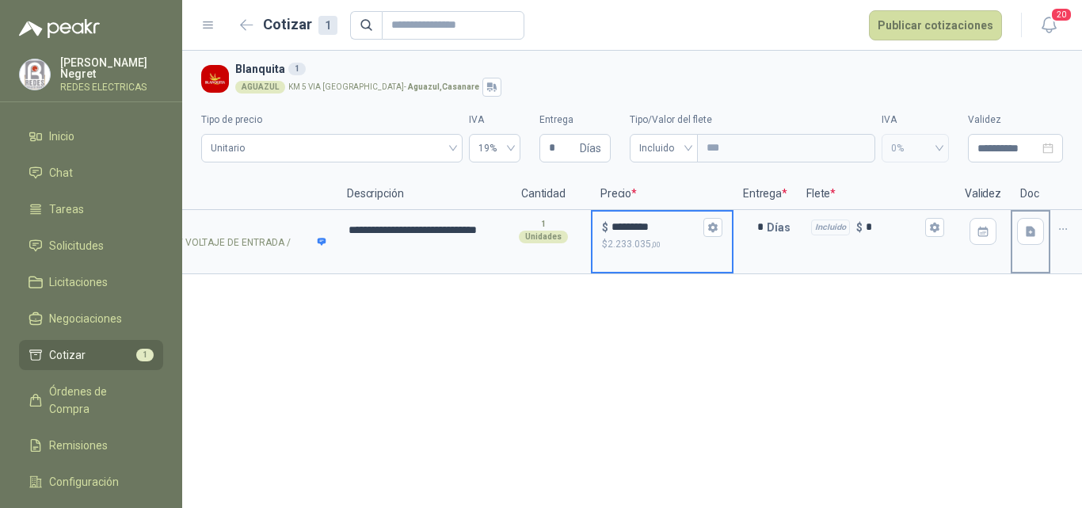
scroll to position [0, 198]
type input "*********"
click at [1037, 228] on button "button" at bounding box center [1025, 231] width 27 height 27
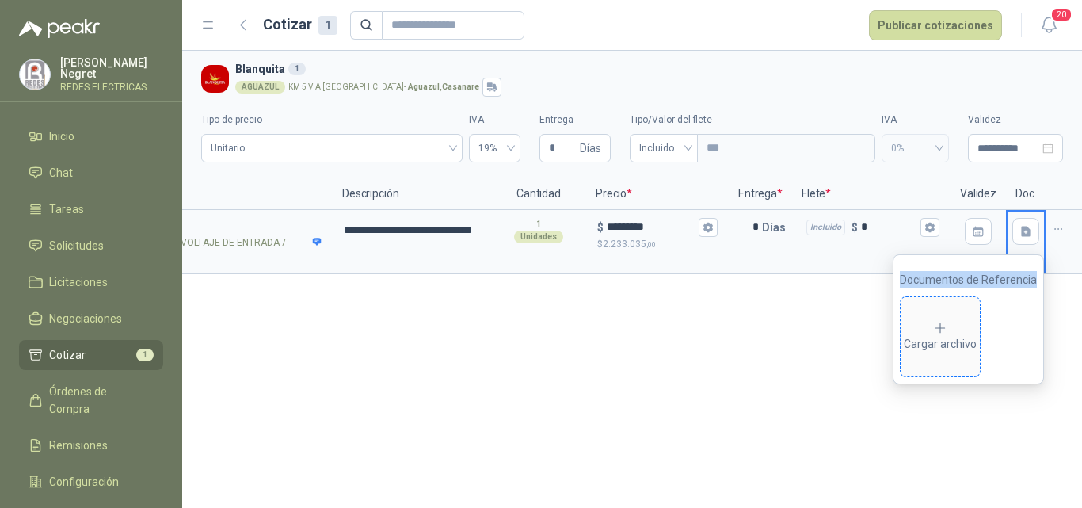
click at [976, 319] on span "Cargar archivo" at bounding box center [939, 336] width 79 height 79
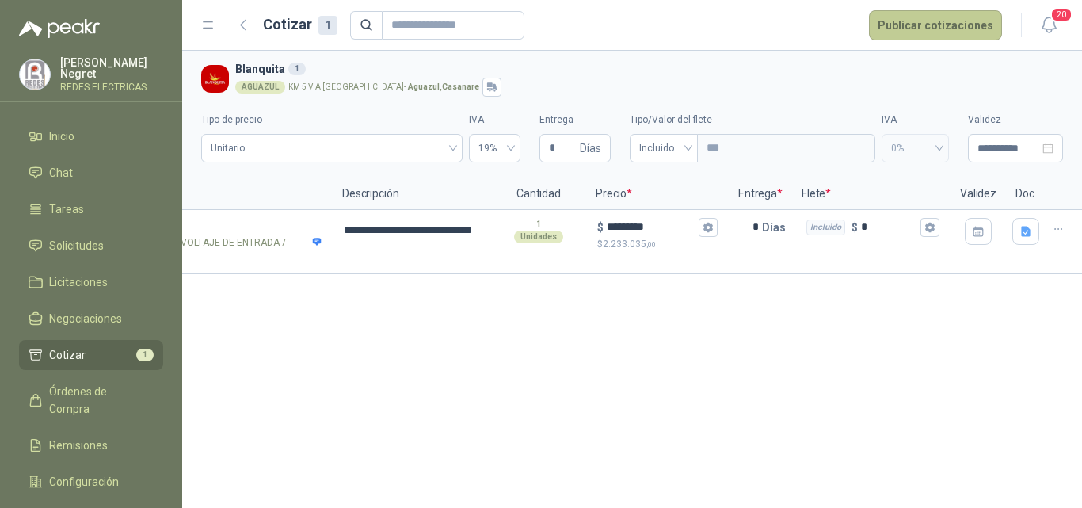
click at [927, 18] on button "Publicar cotizaciones" at bounding box center [935, 25] width 133 height 30
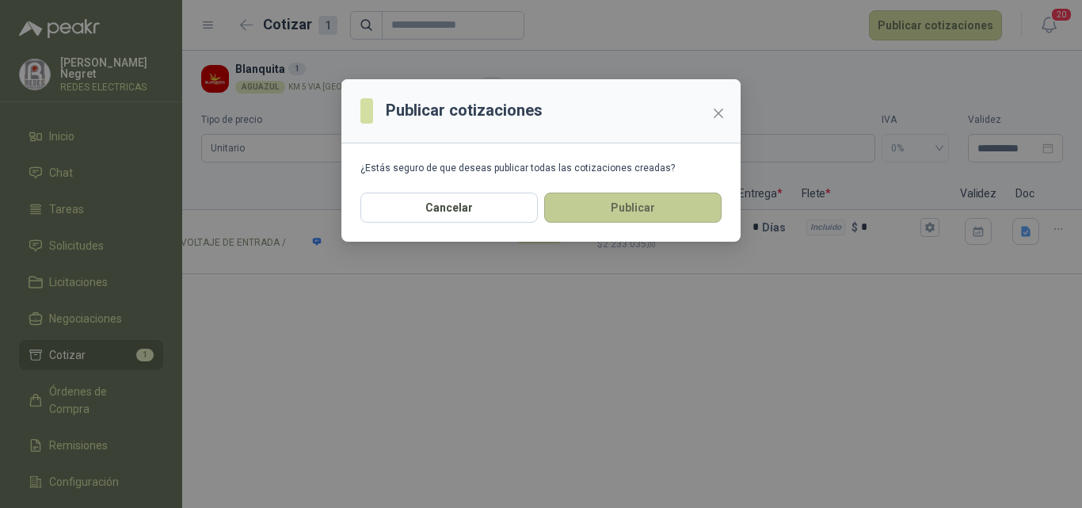
click at [622, 218] on button "Publicar" at bounding box center [632, 207] width 177 height 30
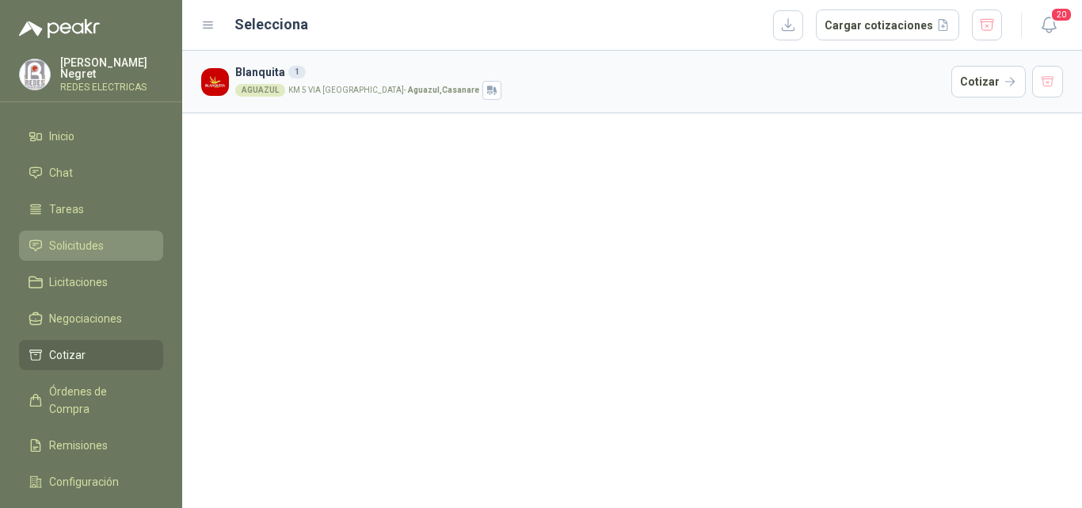
click at [82, 237] on span "Solicitudes" at bounding box center [76, 245] width 55 height 17
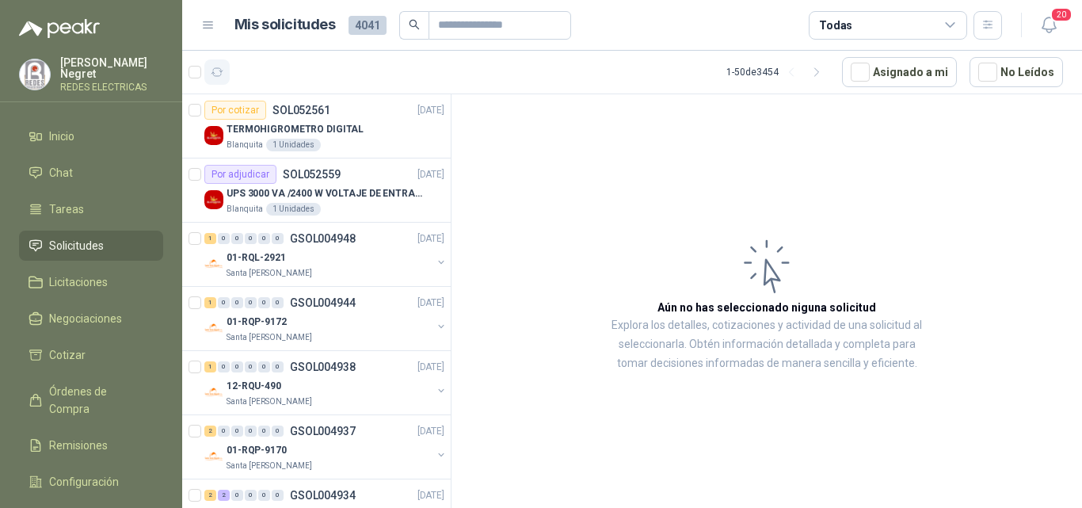
click at [215, 78] on icon "button" at bounding box center [217, 72] width 13 height 13
